Goal: Find specific page/section: Find specific page/section

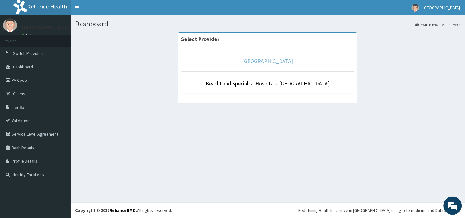
click at [253, 62] on link "[GEOGRAPHIC_DATA]" at bounding box center [268, 61] width 51 height 7
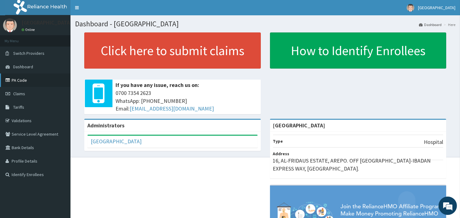
click at [19, 79] on link "PA Code" at bounding box center [35, 80] width 71 height 13
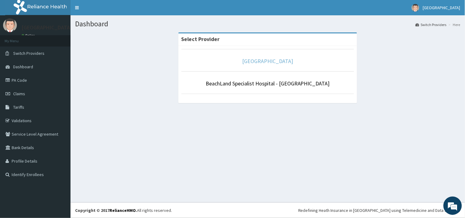
click at [248, 62] on link "[GEOGRAPHIC_DATA]" at bounding box center [268, 61] width 51 height 7
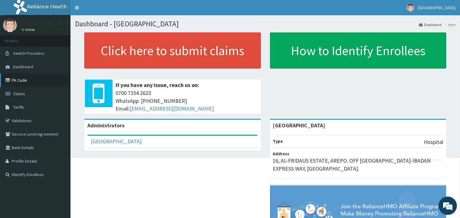
click at [22, 80] on link "PA Code" at bounding box center [35, 80] width 71 height 13
